Goal: Find specific page/section: Find specific page/section

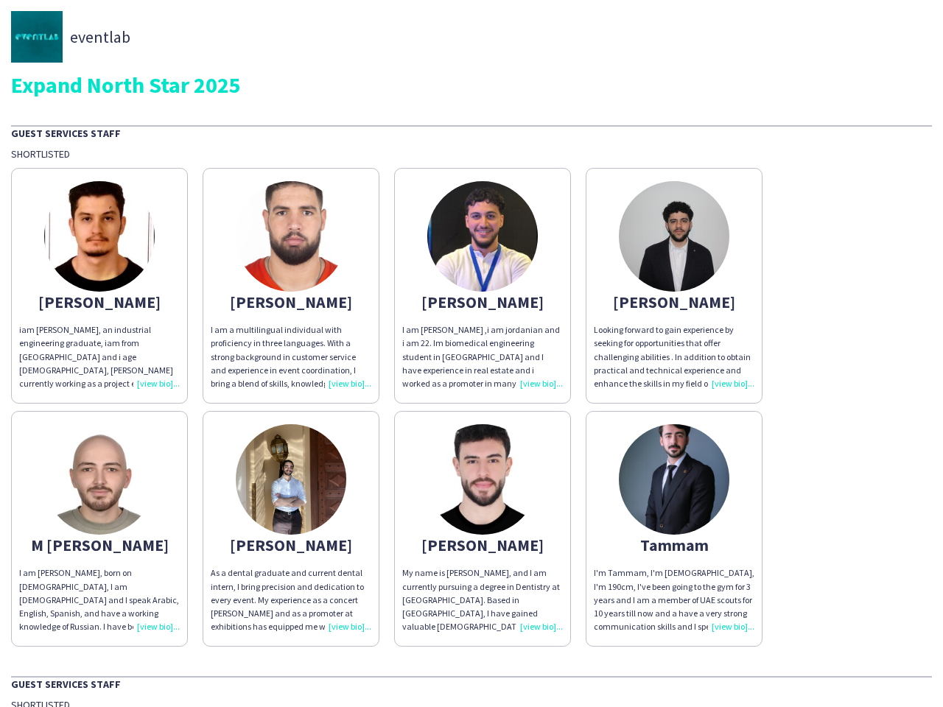
click at [472, 354] on div "I am [PERSON_NAME] ,i am jordanian and i am 22. Im biomedical engineering stude…" at bounding box center [482, 357] width 161 height 67
click at [99, 286] on img at bounding box center [99, 236] width 111 height 111
click at [291, 286] on img at bounding box center [291, 236] width 111 height 111
click at [483, 286] on img at bounding box center [482, 236] width 111 height 111
click at [674, 286] on img at bounding box center [674, 236] width 111 height 111
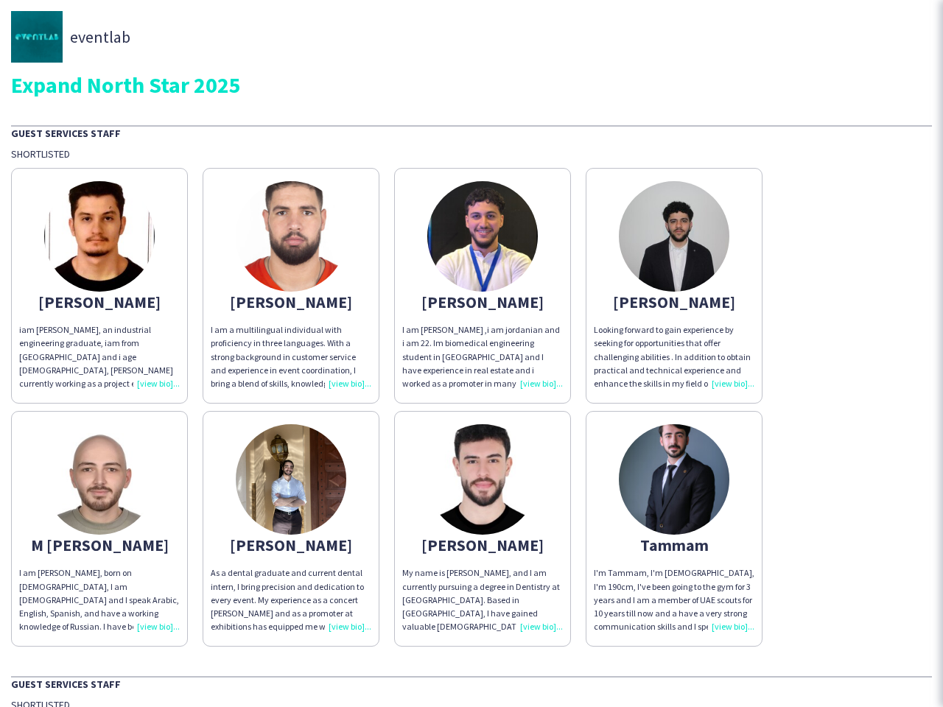
click at [99, 529] on img at bounding box center [99, 479] width 111 height 111
click at [291, 529] on img at bounding box center [291, 479] width 111 height 111
click at [483, 529] on img at bounding box center [482, 479] width 111 height 111
click at [674, 529] on img at bounding box center [674, 479] width 111 height 111
